Goal: Transaction & Acquisition: Purchase product/service

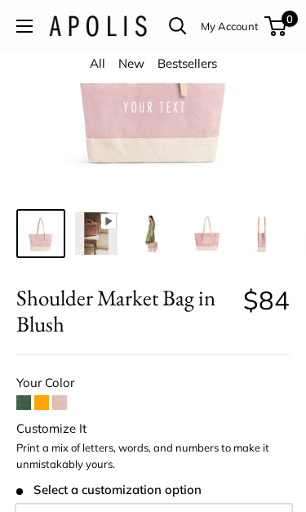
scroll to position [201, 0]
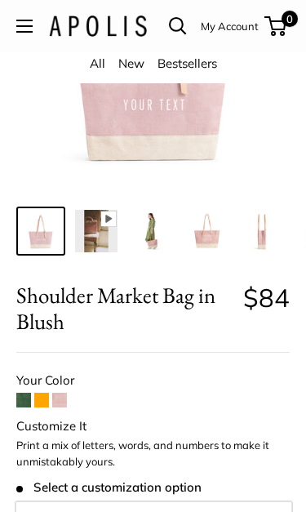
click at [100, 239] on img at bounding box center [96, 232] width 42 height 42
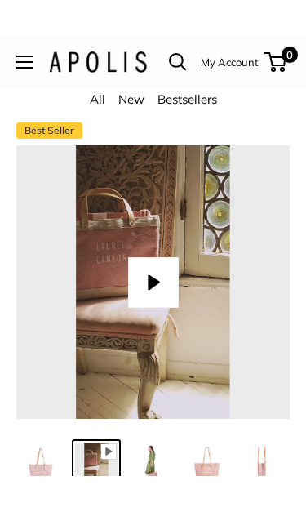
scroll to position [0, 0]
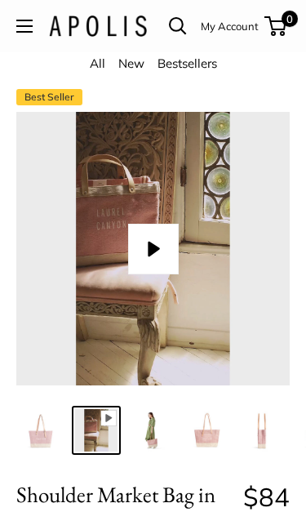
click at [167, 246] on button "Play" at bounding box center [153, 250] width 51 height 51
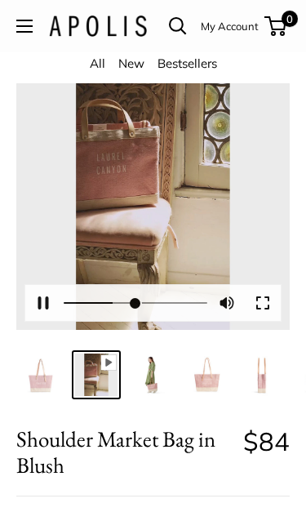
scroll to position [59, 0]
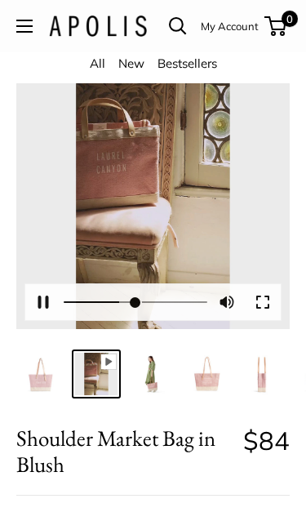
click at [49, 303] on button "Pause Play" at bounding box center [43, 302] width 36 height 36
type input "****"
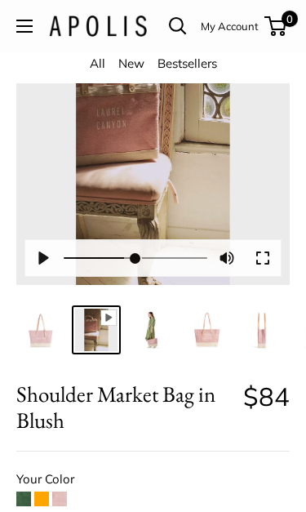
scroll to position [103, 0]
click at [205, 337] on img at bounding box center [207, 330] width 42 height 42
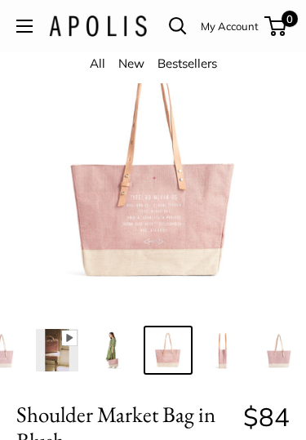
scroll to position [0, 36]
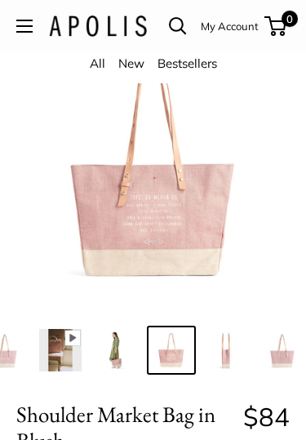
click at [158, 218] on img at bounding box center [153, 169] width 274 height 274
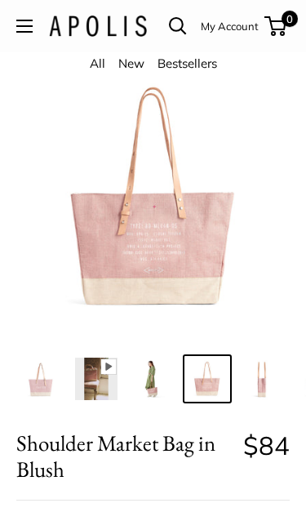
click at [159, 389] on img at bounding box center [152, 380] width 42 height 42
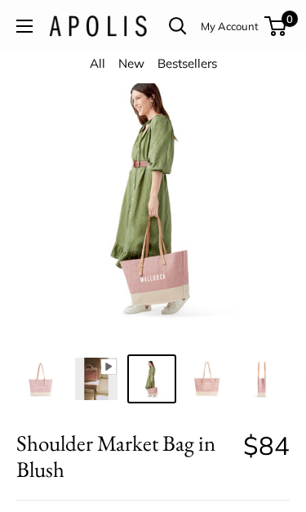
scroll to position [54, 0]
click at [45, 387] on img at bounding box center [41, 379] width 42 height 42
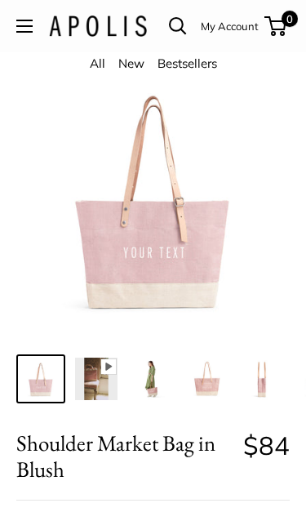
click at [266, 385] on img at bounding box center [263, 379] width 42 height 42
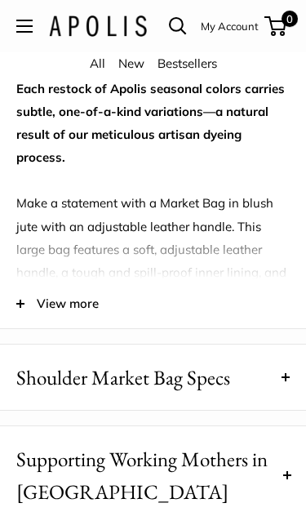
scroll to position [1440, 0]
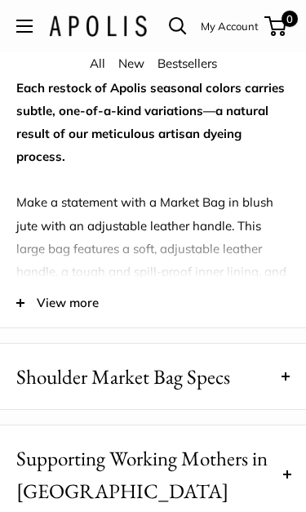
click at [70, 315] on span "View more" at bounding box center [68, 303] width 62 height 23
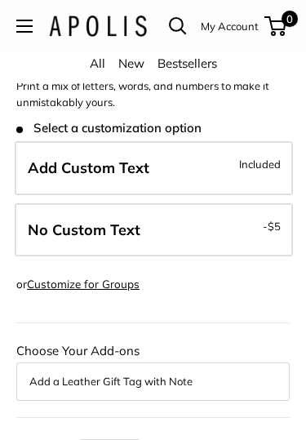
scroll to position [535, 0]
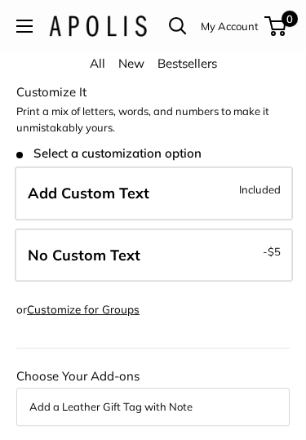
click at [126, 190] on span "Add Custom Text" at bounding box center [89, 194] width 122 height 19
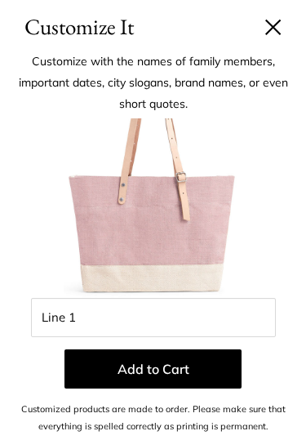
scroll to position [4, 0]
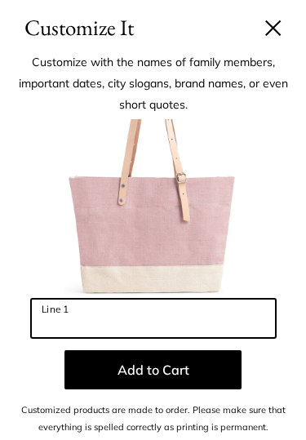
click at [73, 319] on input "Line 1" at bounding box center [153, 318] width 245 height 39
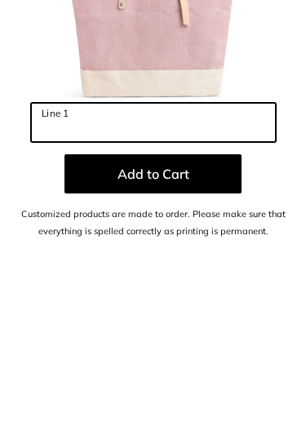
scroll to position [0, 0]
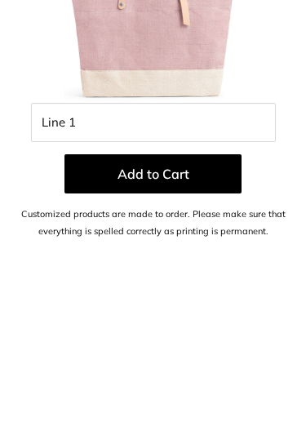
click at [179, 123] on img at bounding box center [154, 213] width 180 height 180
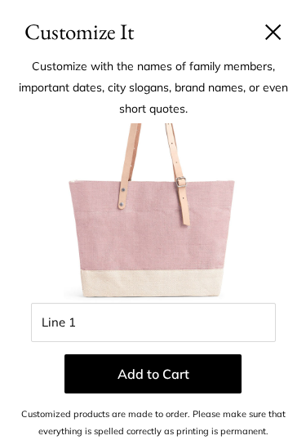
click at [281, 30] on button at bounding box center [274, 32] width 16 height 16
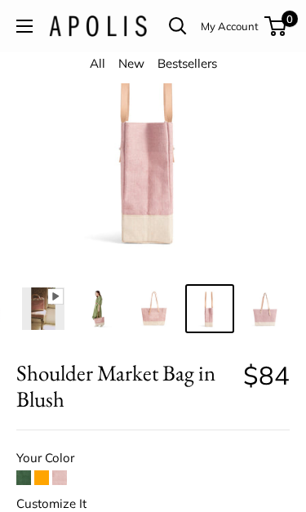
scroll to position [129, 0]
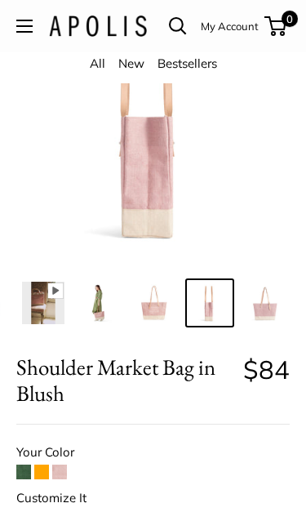
click at [153, 310] on img at bounding box center [154, 304] width 42 height 42
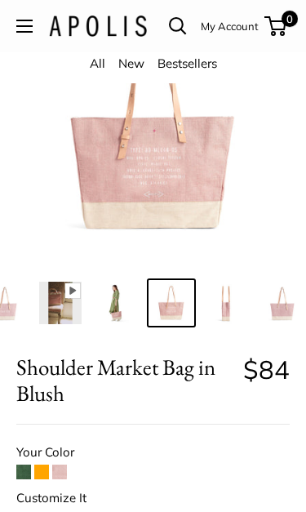
scroll to position [130, 0]
click at [160, 172] on img at bounding box center [153, 121] width 274 height 274
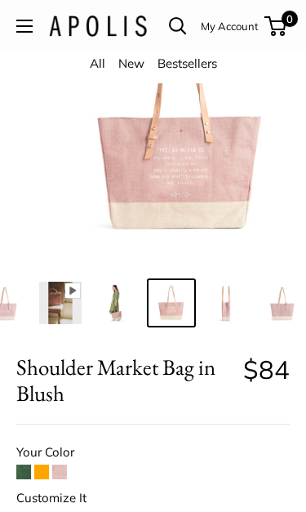
click at [159, 183] on img at bounding box center [180, 121] width 274 height 274
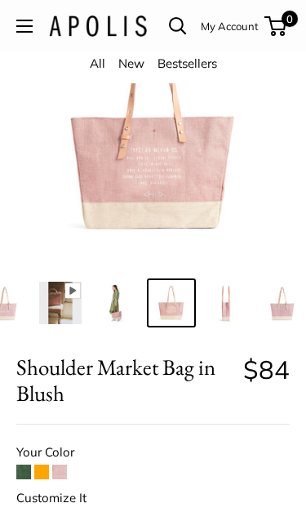
click at [282, 309] on img at bounding box center [282, 303] width 42 height 42
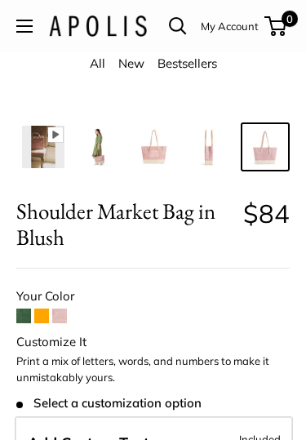
scroll to position [267, 0]
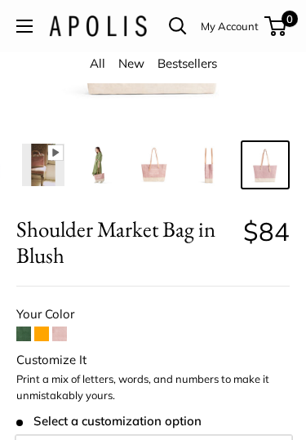
click at [48, 332] on span at bounding box center [41, 335] width 15 height 15
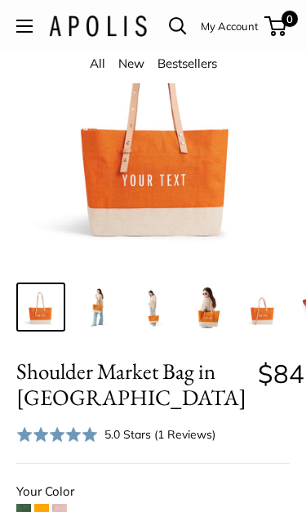
scroll to position [115, 0]
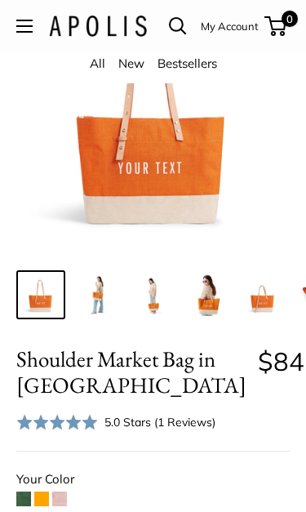
click at [203, 302] on img at bounding box center [207, 295] width 42 height 42
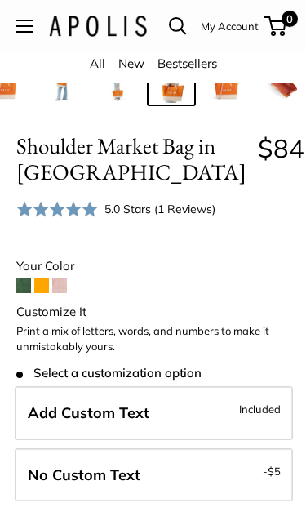
scroll to position [328, 0]
click at [63, 284] on span at bounding box center [59, 286] width 15 height 15
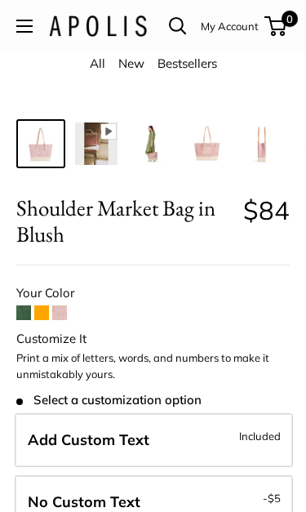
scroll to position [313, 0]
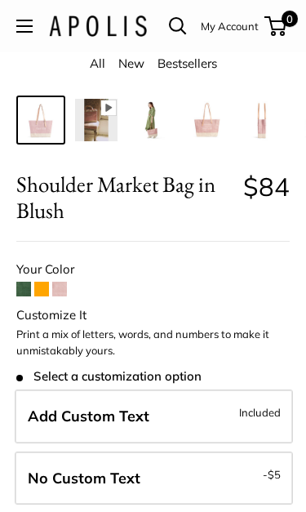
click at [21, 289] on span at bounding box center [23, 289] width 15 height 15
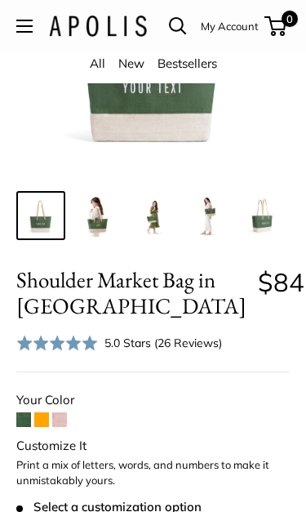
scroll to position [197, 0]
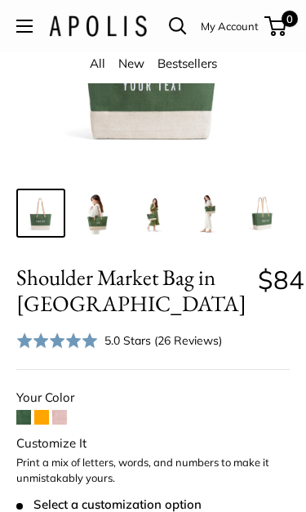
click at [256, 212] on img at bounding box center [263, 213] width 42 height 42
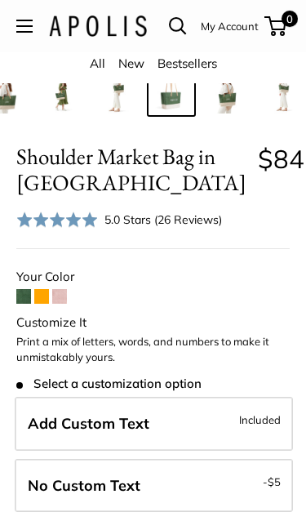
scroll to position [318, 0]
click at [60, 295] on span at bounding box center [59, 296] width 15 height 15
